Goal: Task Accomplishment & Management: Use online tool/utility

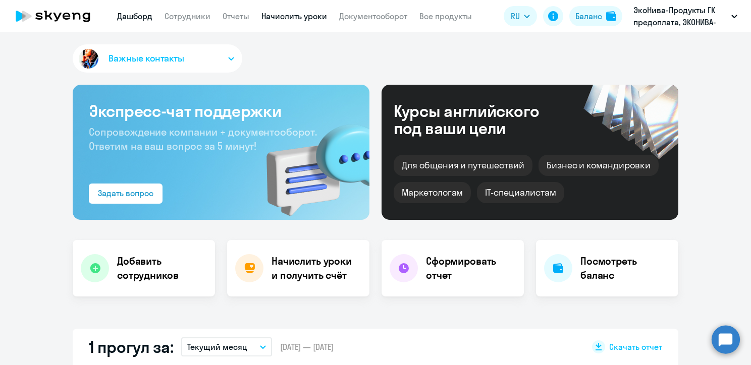
click at [290, 15] on link "Начислить уроки" at bounding box center [294, 16] width 66 height 10
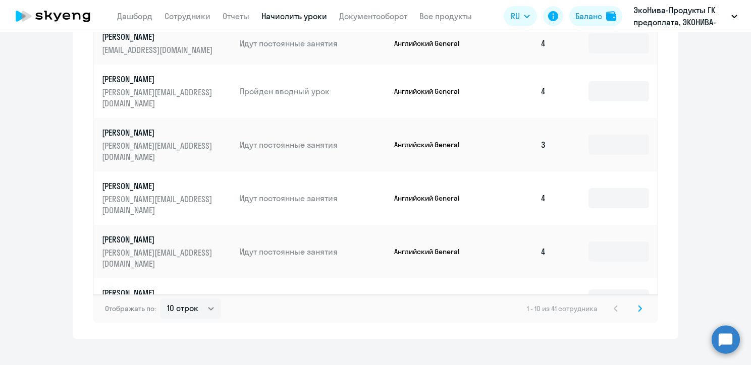
scroll to position [583, 0]
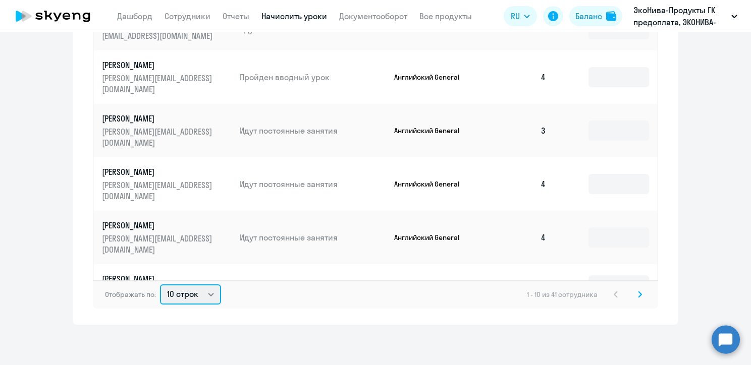
click at [211, 291] on select "10 строк 30 строк 50 строк" at bounding box center [190, 295] width 61 height 20
select select "50"
click at [160, 285] on select "10 строк 30 строк 50 строк" at bounding box center [190, 295] width 61 height 20
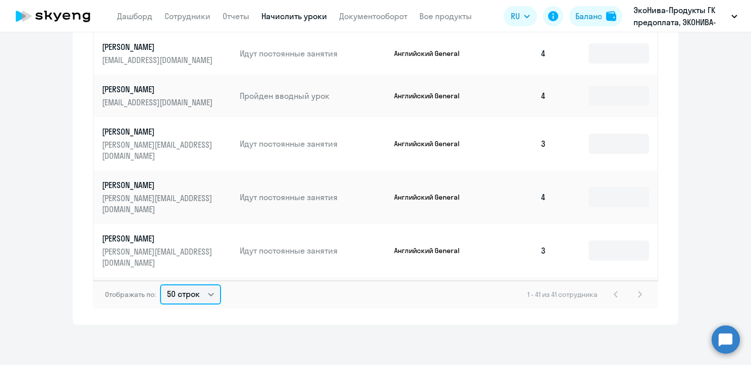
scroll to position [1363, 0]
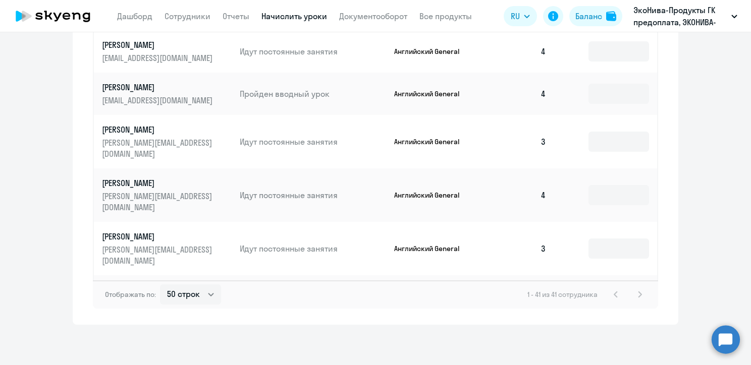
click at [601, 14] on input at bounding box center [618, 3] width 61 height 20
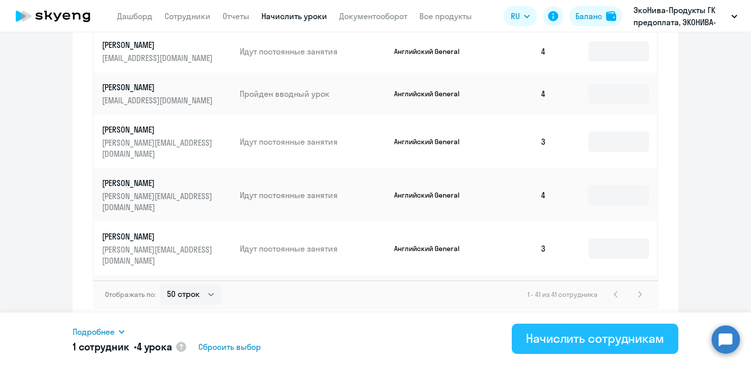
type input "4"
click at [545, 333] on div "Начислить сотрудникам" at bounding box center [595, 339] width 138 height 16
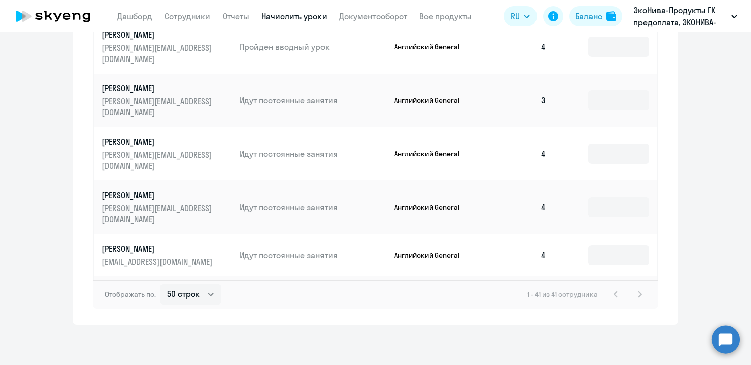
scroll to position [0, 0]
